Goal: Use online tool/utility: Utilize a website feature to perform a specific function

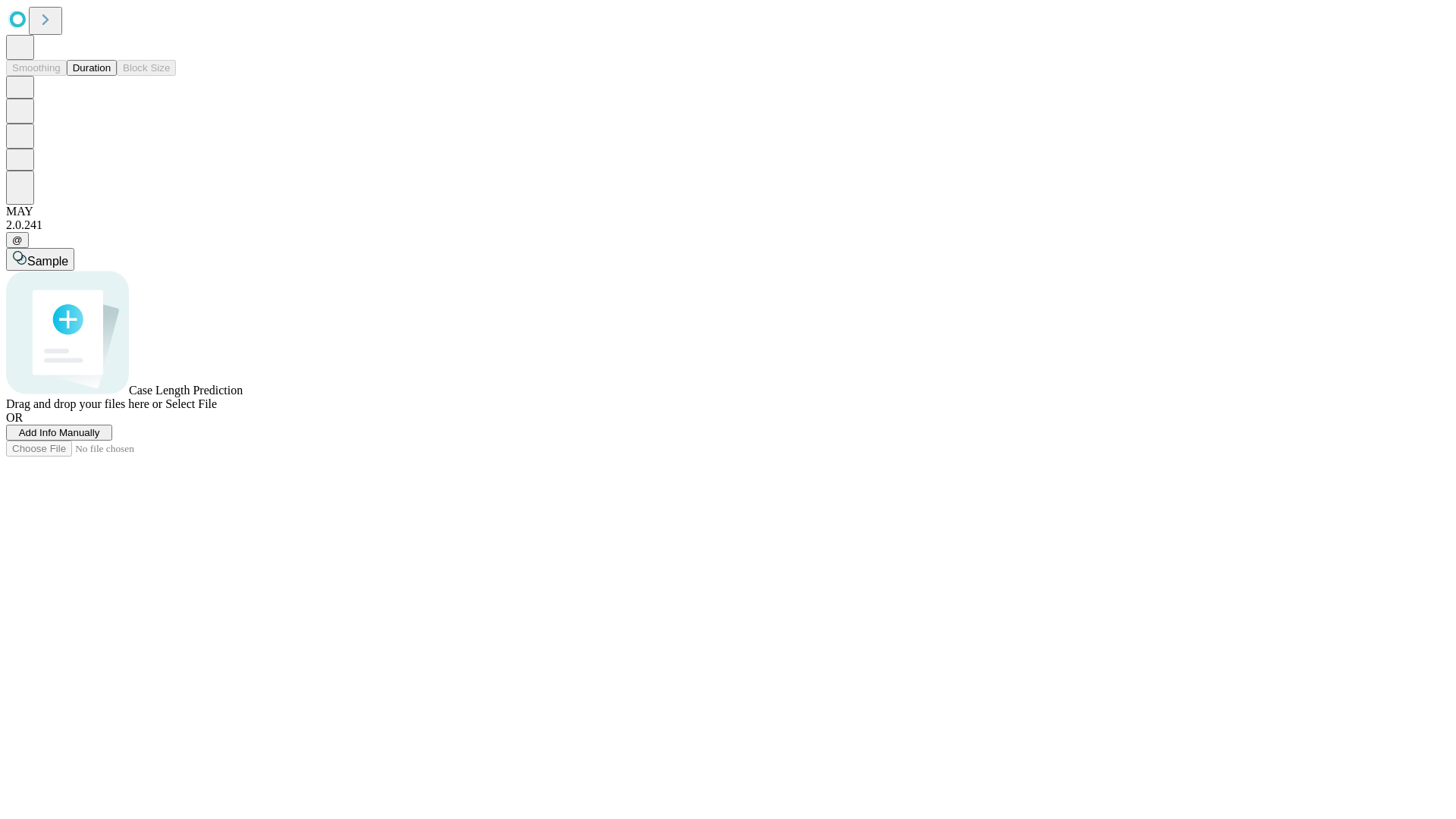
click at [111, 75] on button "Duration" at bounding box center [91, 68] width 50 height 16
click at [68, 254] on span "Sample" at bounding box center [47, 260] width 41 height 13
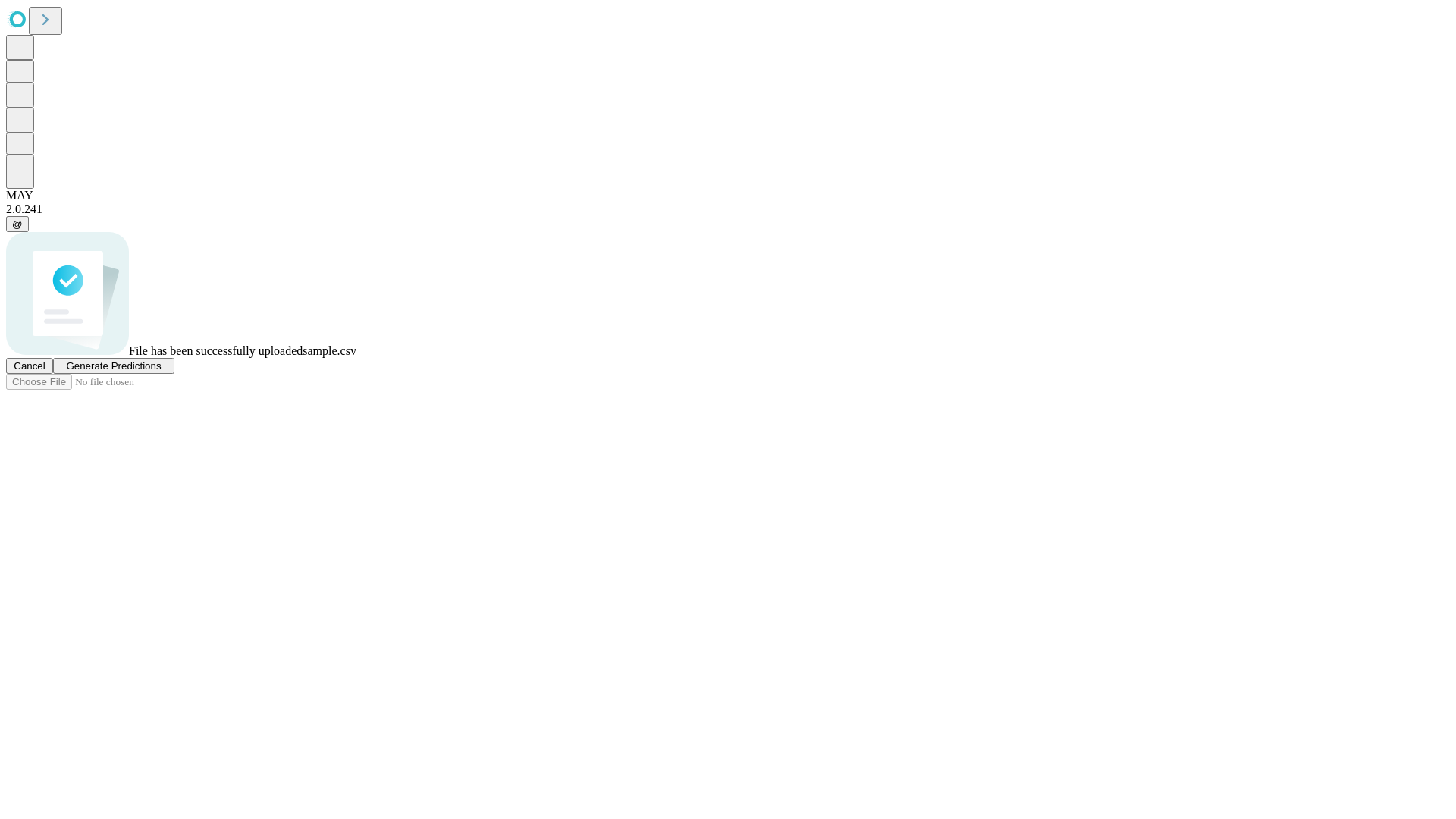
click at [161, 372] on span "Generate Predictions" at bounding box center [113, 366] width 95 height 11
